Goal: Find specific page/section: Find specific page/section

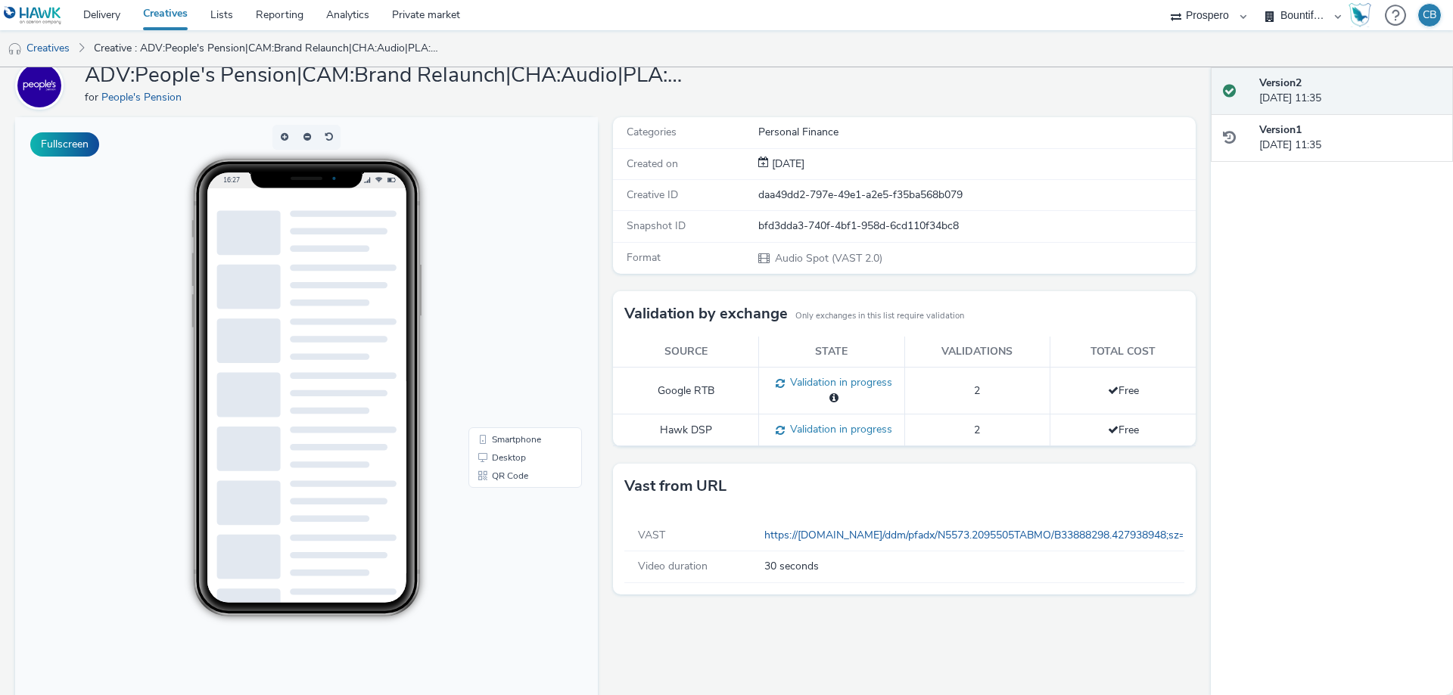
scroll to position [121, 0]
